Goal: Task Accomplishment & Management: Manage account settings

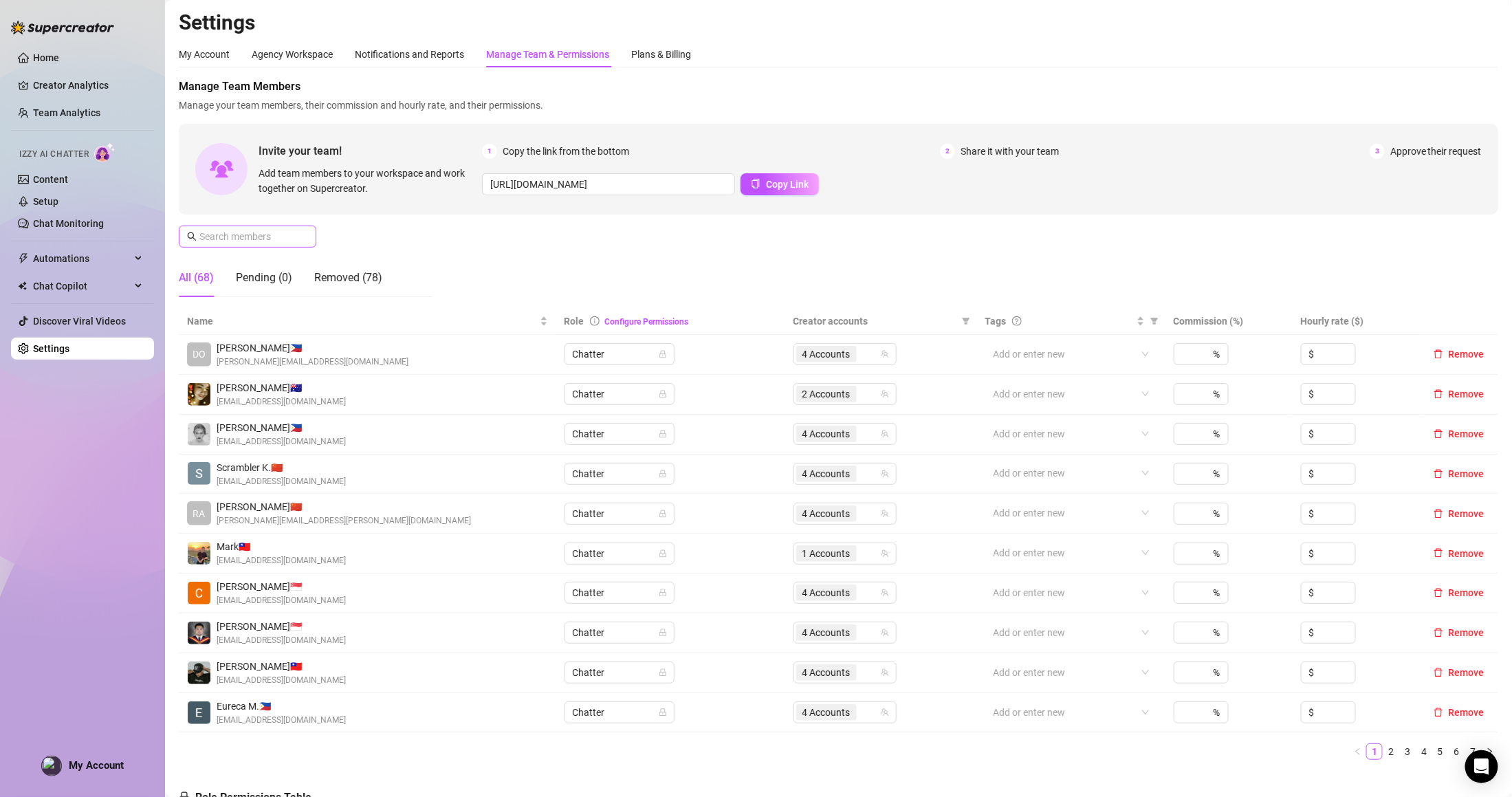
click at [311, 238] on span at bounding box center [248, 237] width 138 height 22
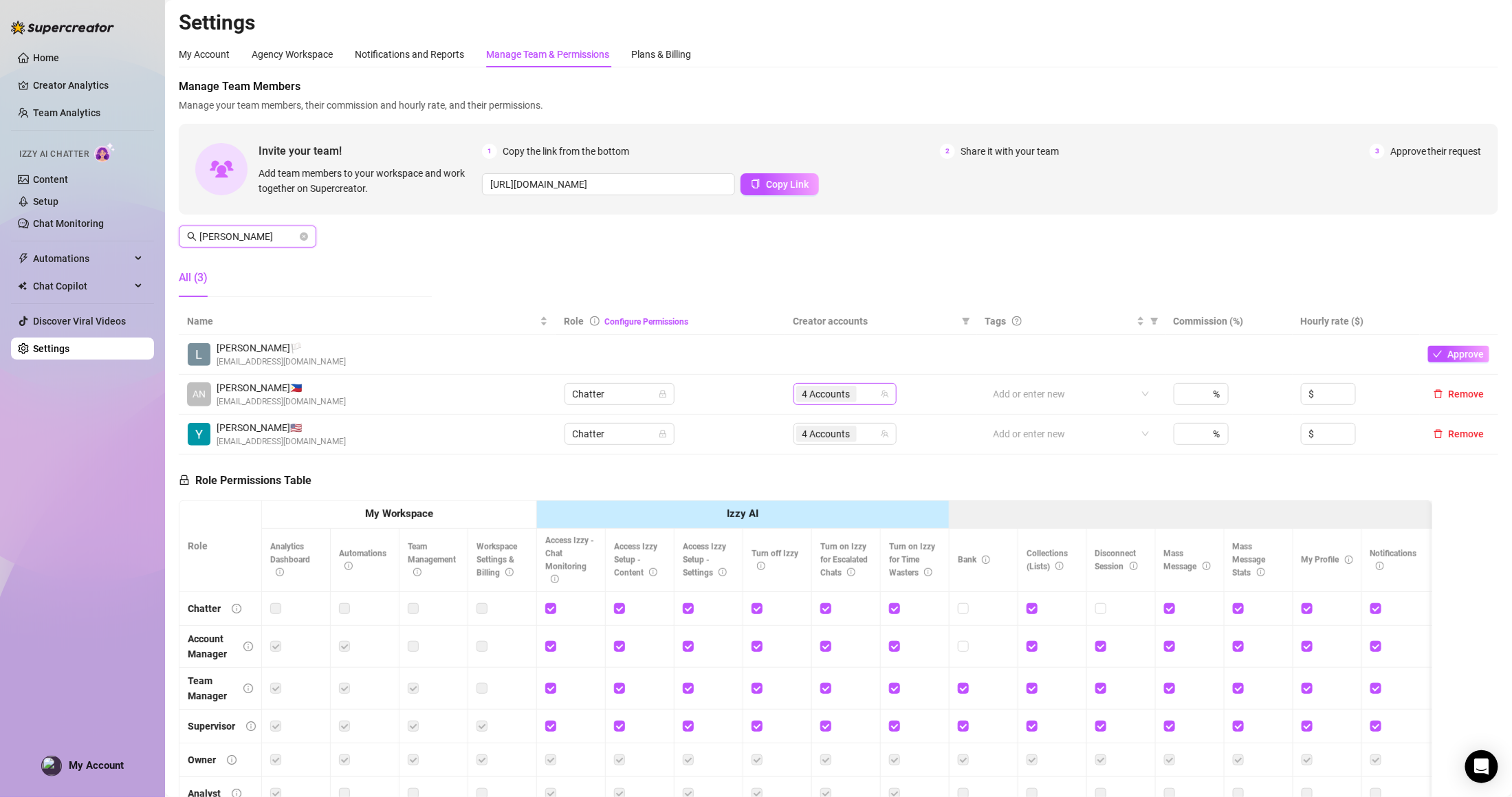
click at [879, 386] on div "4 Accounts" at bounding box center [845, 394] width 103 height 22
type input "[PERSON_NAME]"
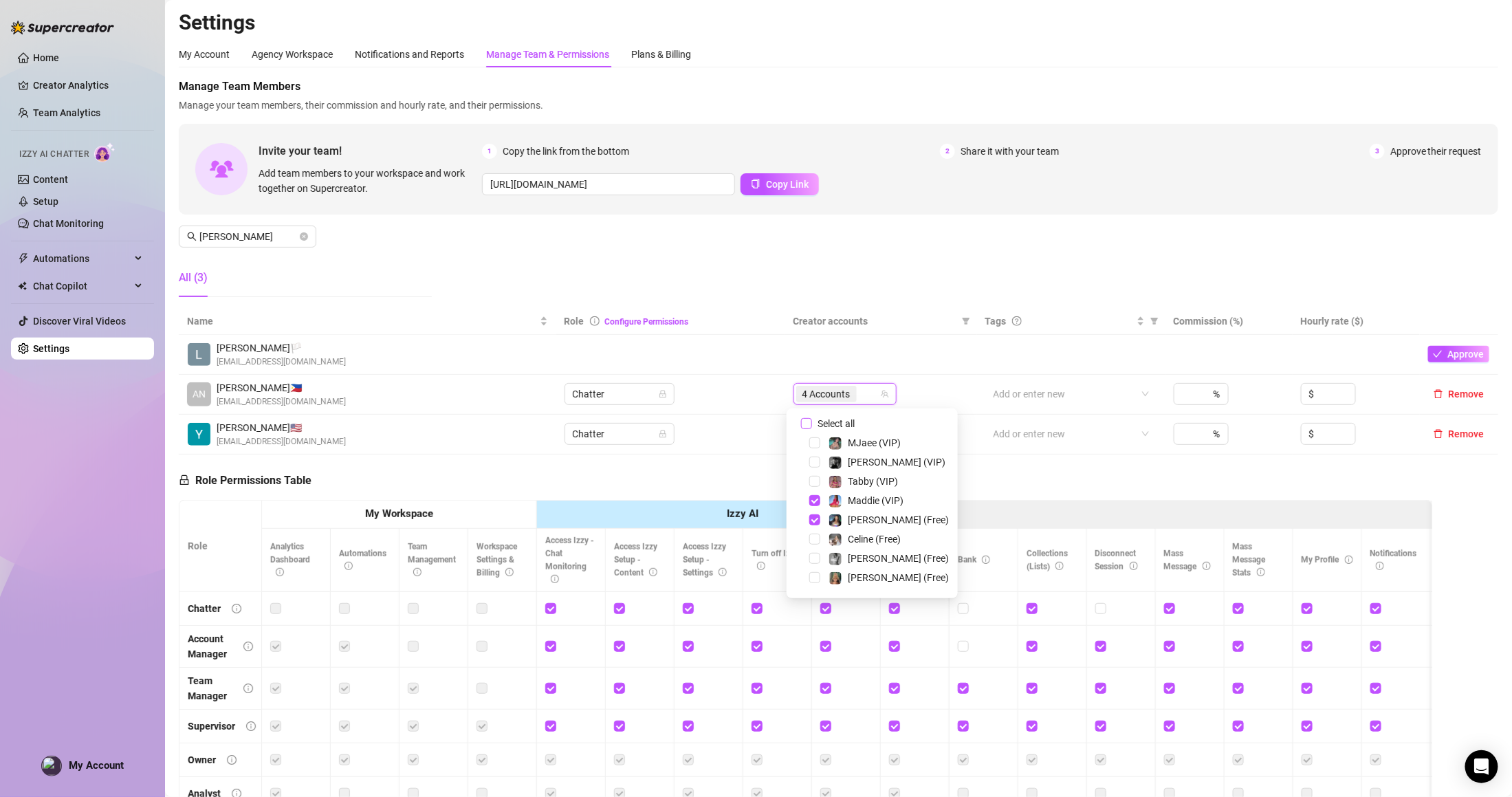
click at [823, 428] on span "Select all" at bounding box center [836, 423] width 48 height 15
click at [812, 428] on input "Select all" at bounding box center [806, 423] width 11 height 11
click at [823, 428] on span "Select all" at bounding box center [836, 423] width 48 height 15
click at [812, 428] on input "Select all" at bounding box center [806, 423] width 11 height 11
checkbox input "false"
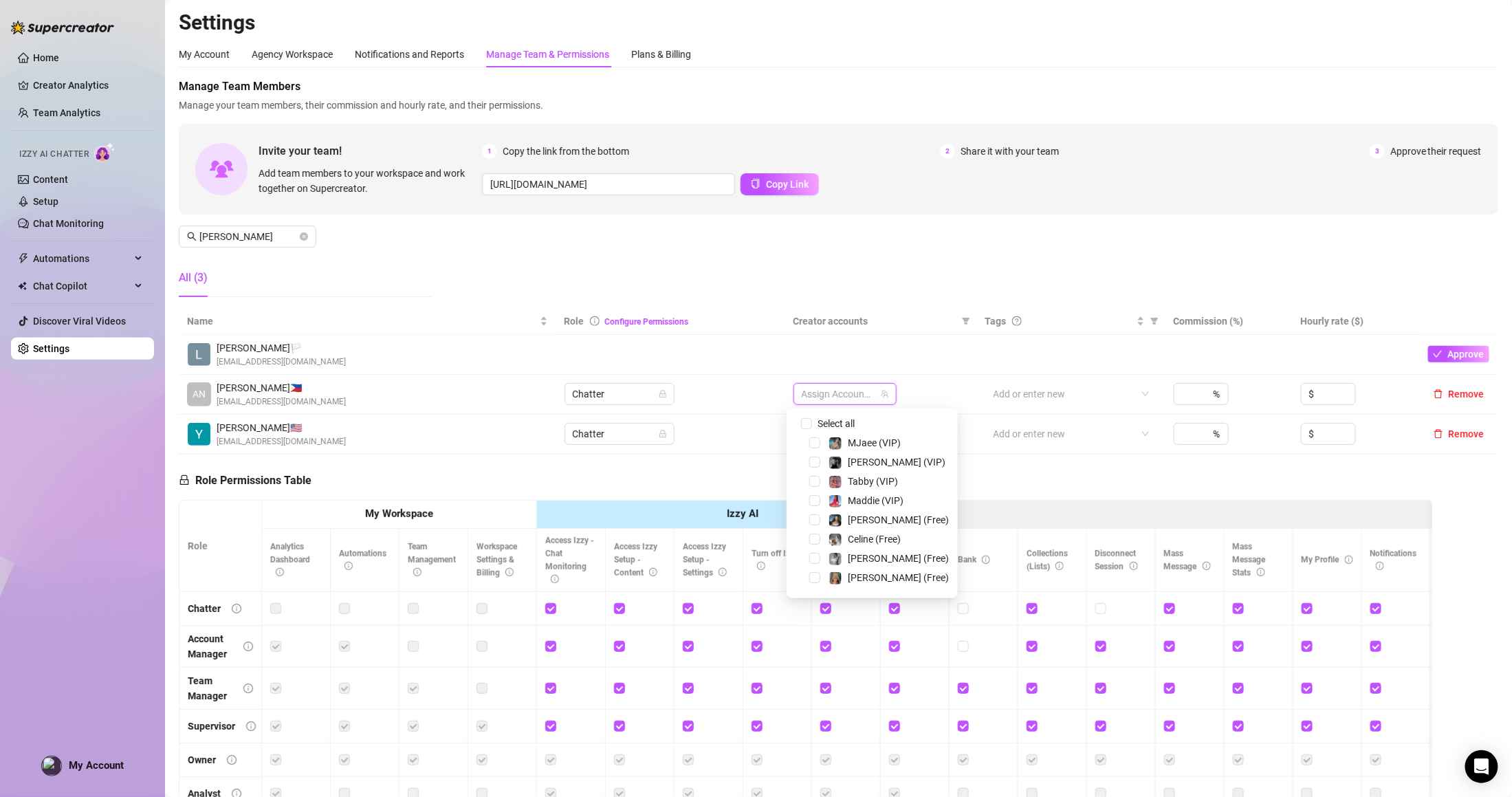
click at [843, 386] on div at bounding box center [837, 394] width 83 height 19
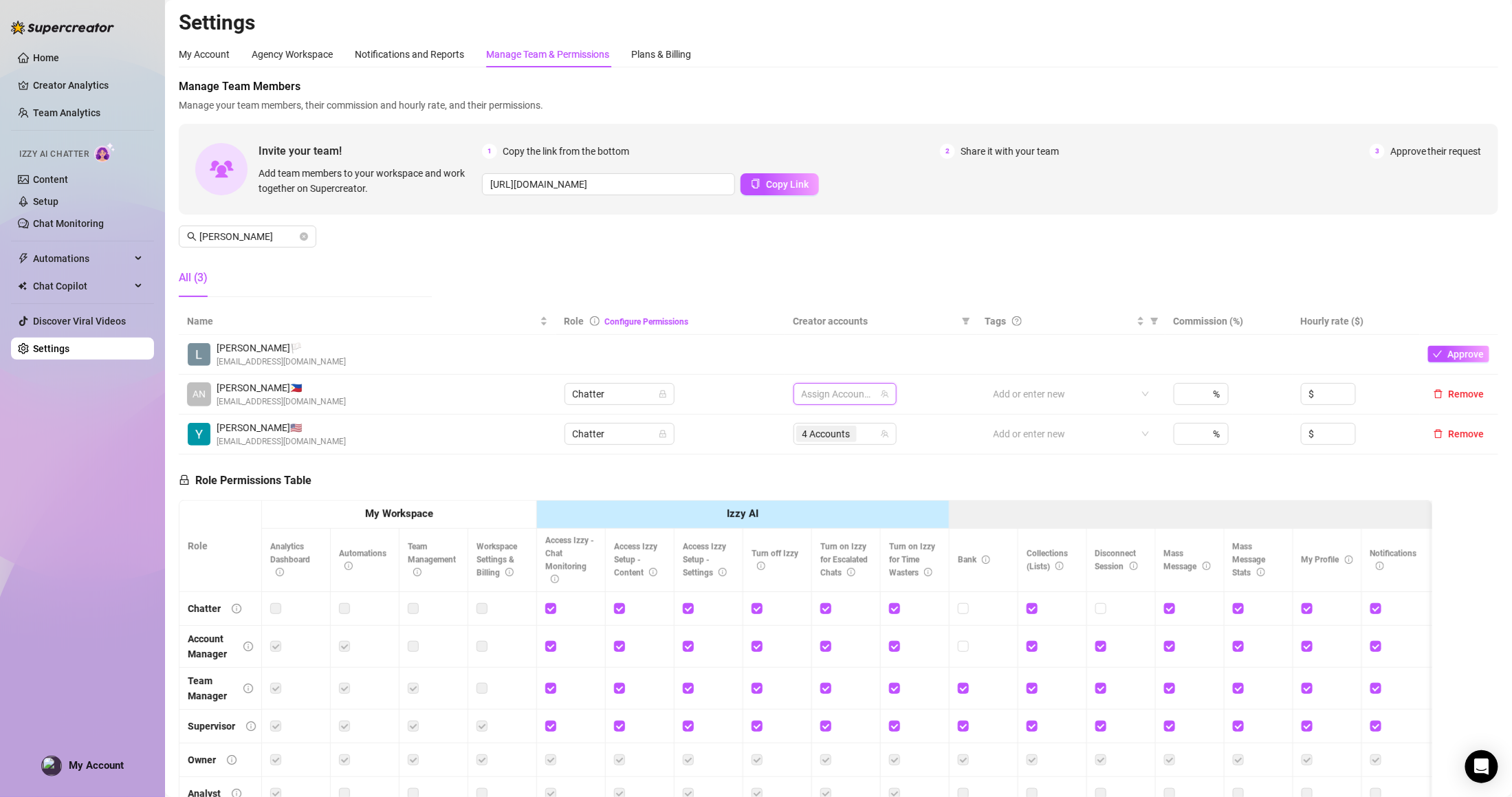
type input "j"
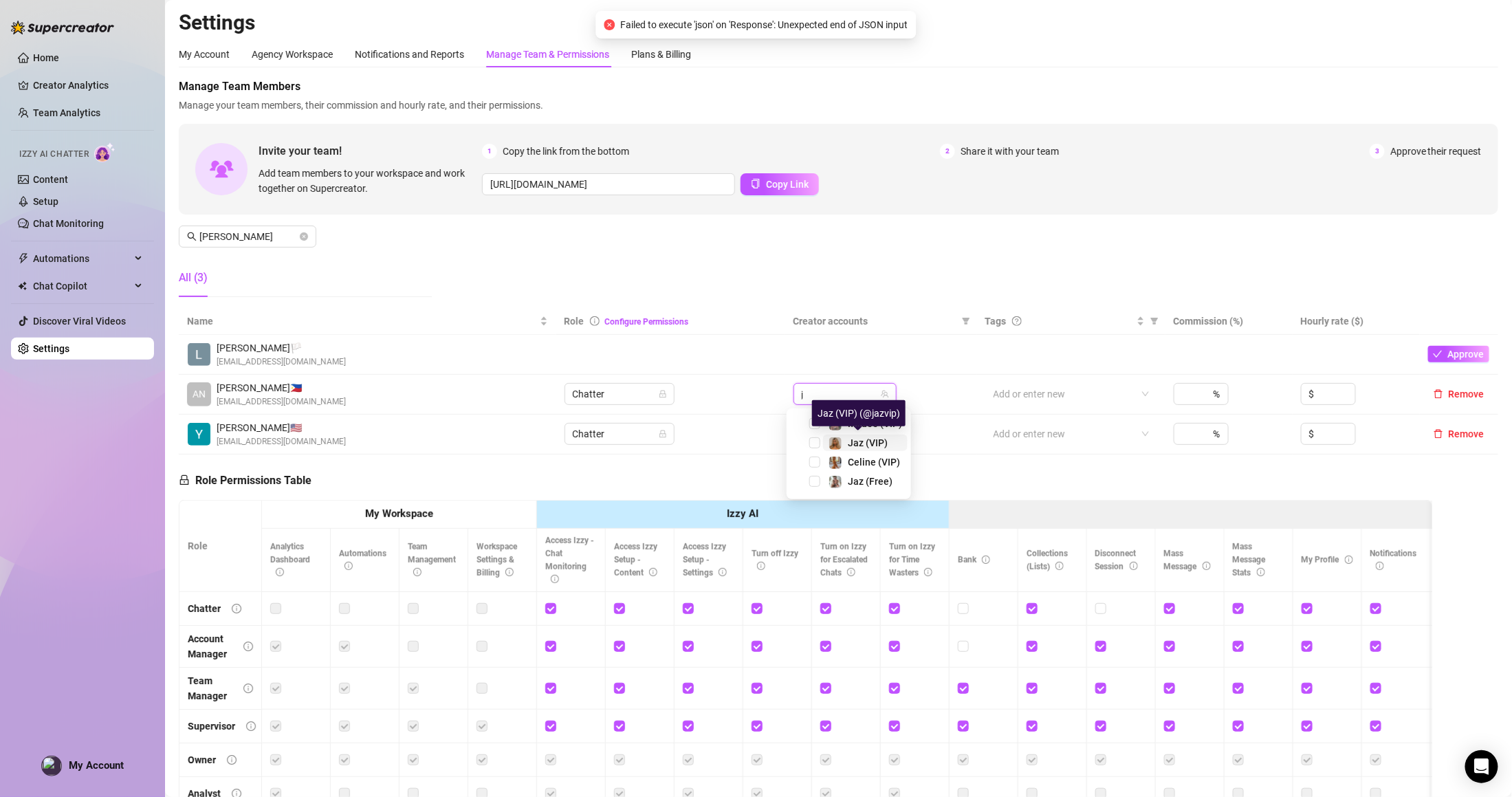
click at [868, 444] on span "Jaz (VIP)" at bounding box center [868, 443] width 40 height 11
type input "ja"
click at [871, 461] on span "Jaz (Free)" at bounding box center [870, 462] width 44 height 11
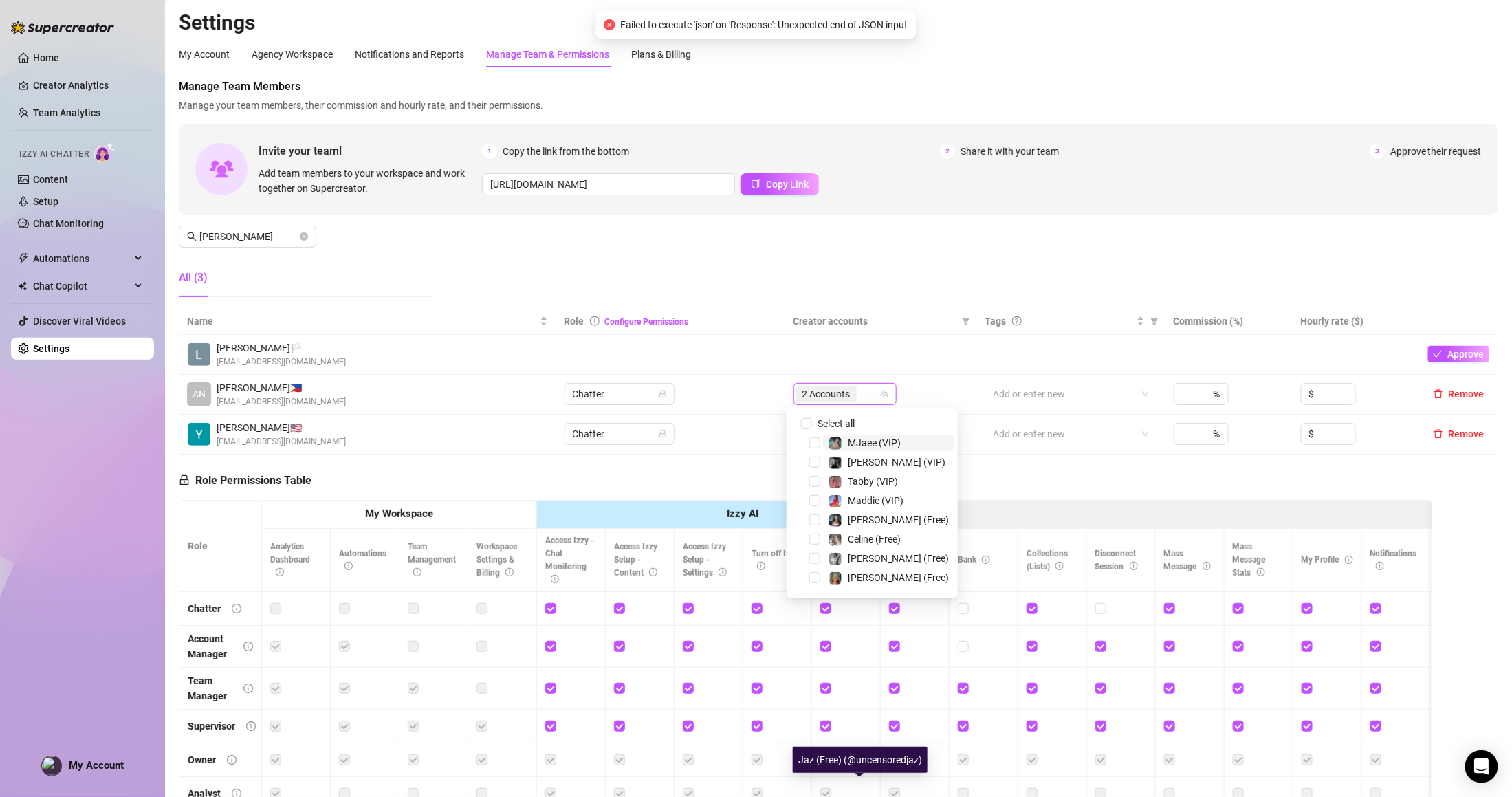
click at [881, 315] on span "Creator accounts" at bounding box center [875, 321] width 163 height 15
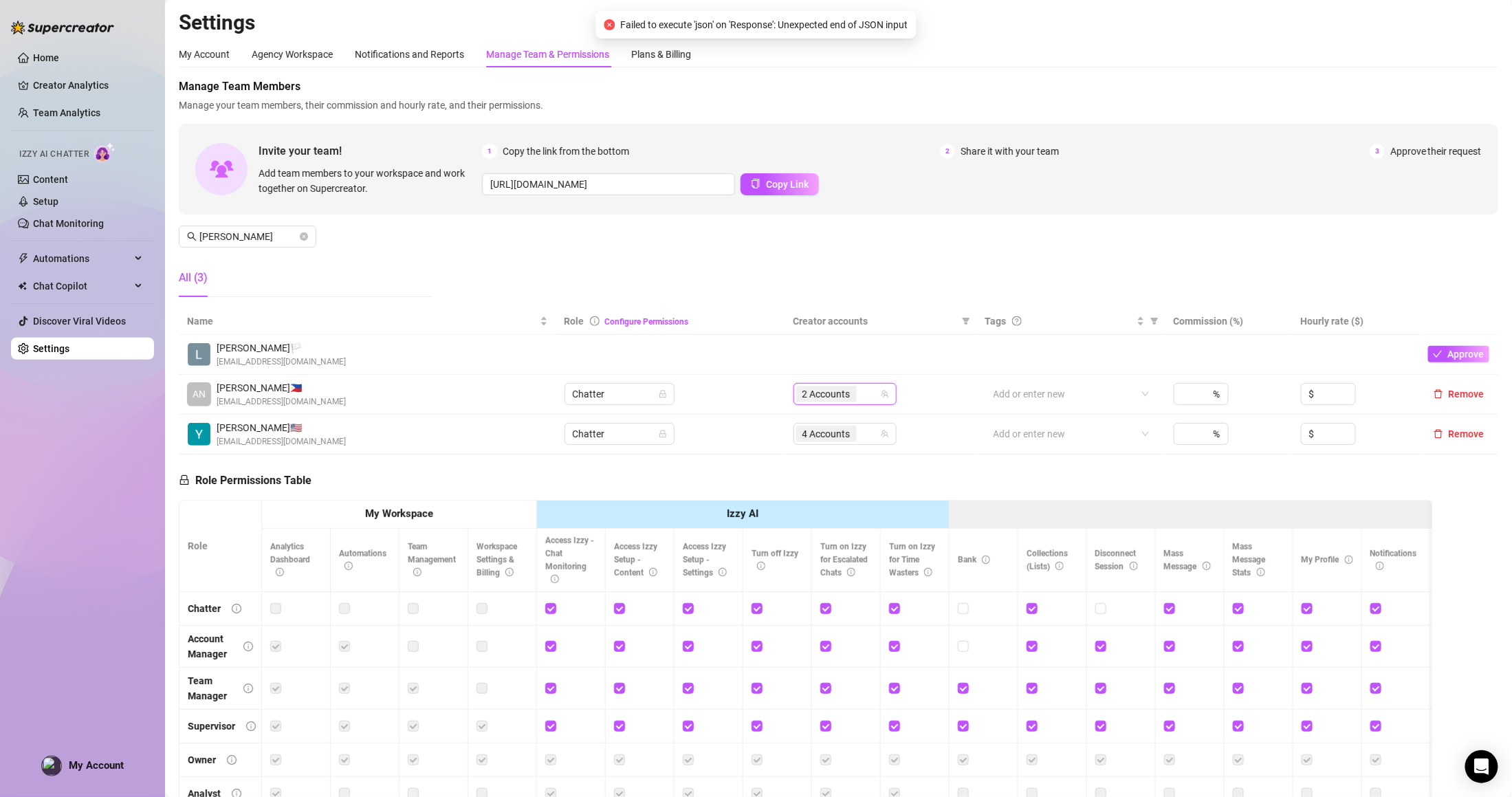
click at [881, 315] on span "Creator accounts" at bounding box center [875, 321] width 163 height 15
click at [860, 389] on input "search" at bounding box center [861, 394] width 3 height 16
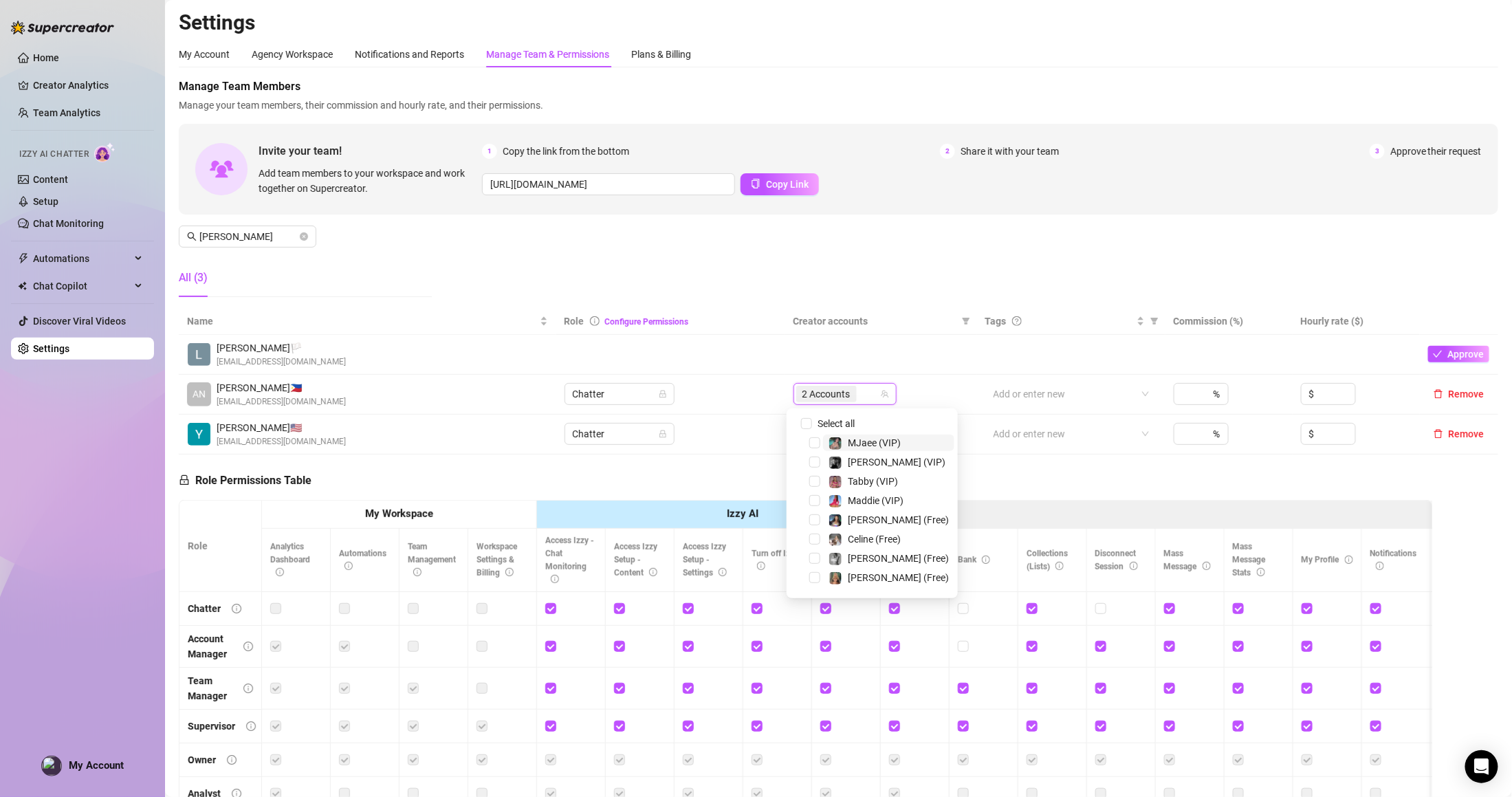
click at [852, 315] on span "Creator accounts" at bounding box center [875, 321] width 163 height 15
